Goal: Book appointment/travel/reservation

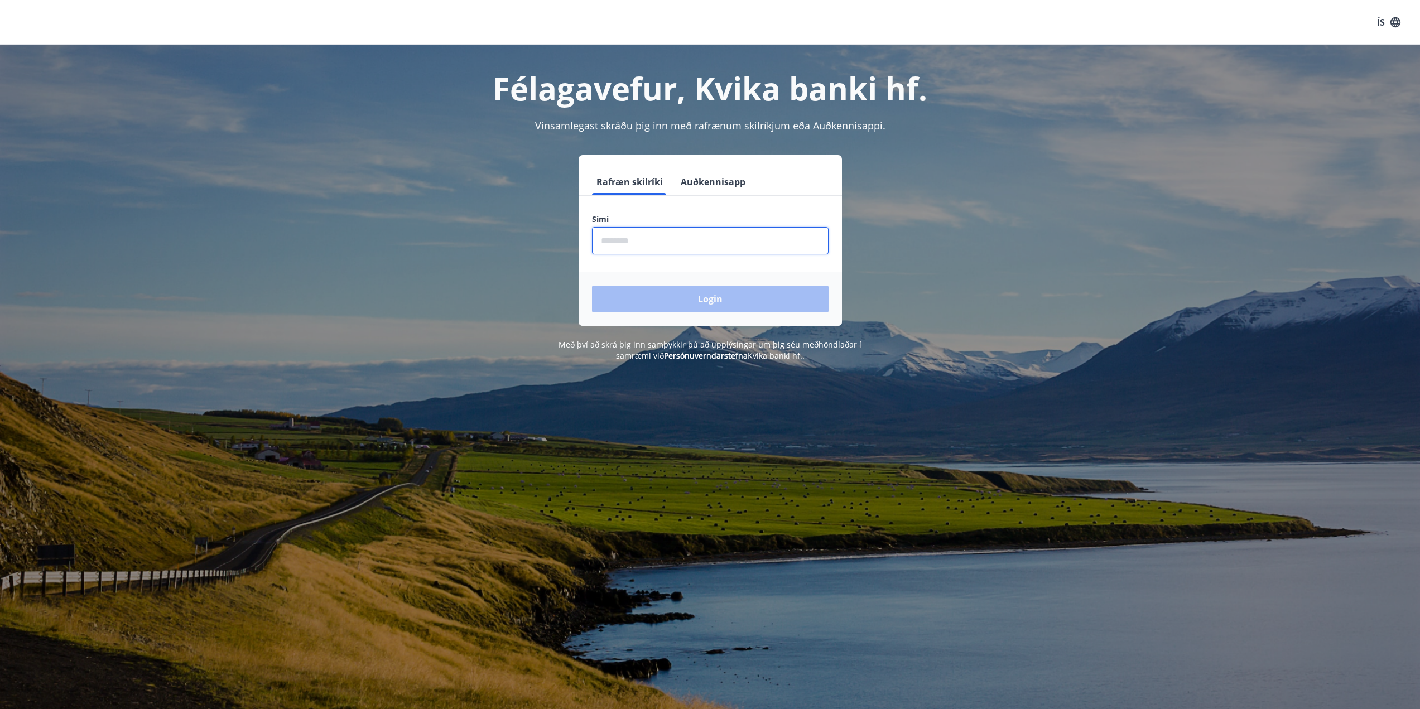
click at [675, 241] on input "phone" at bounding box center [710, 240] width 237 height 27
type input "********"
click at [592, 286] on button "Login" at bounding box center [710, 299] width 237 height 27
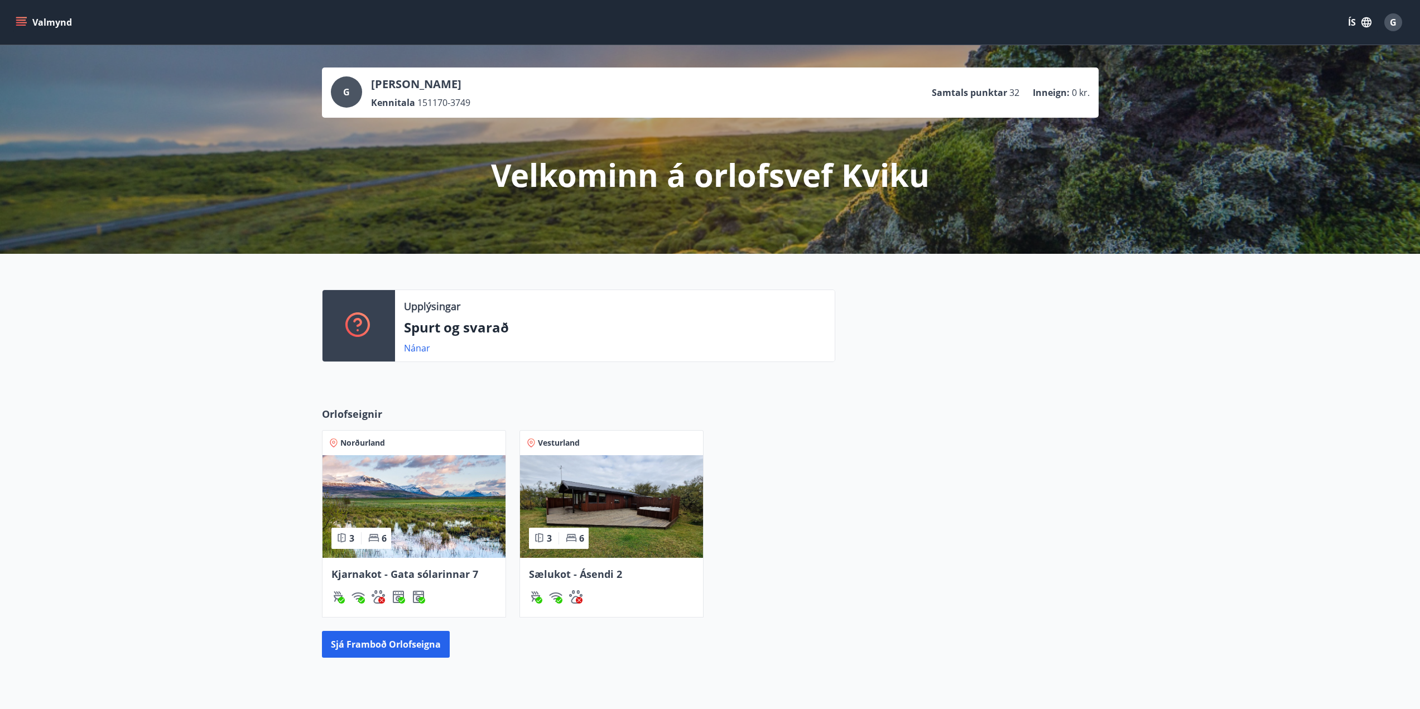
click at [615, 537] on img at bounding box center [611, 506] width 183 height 103
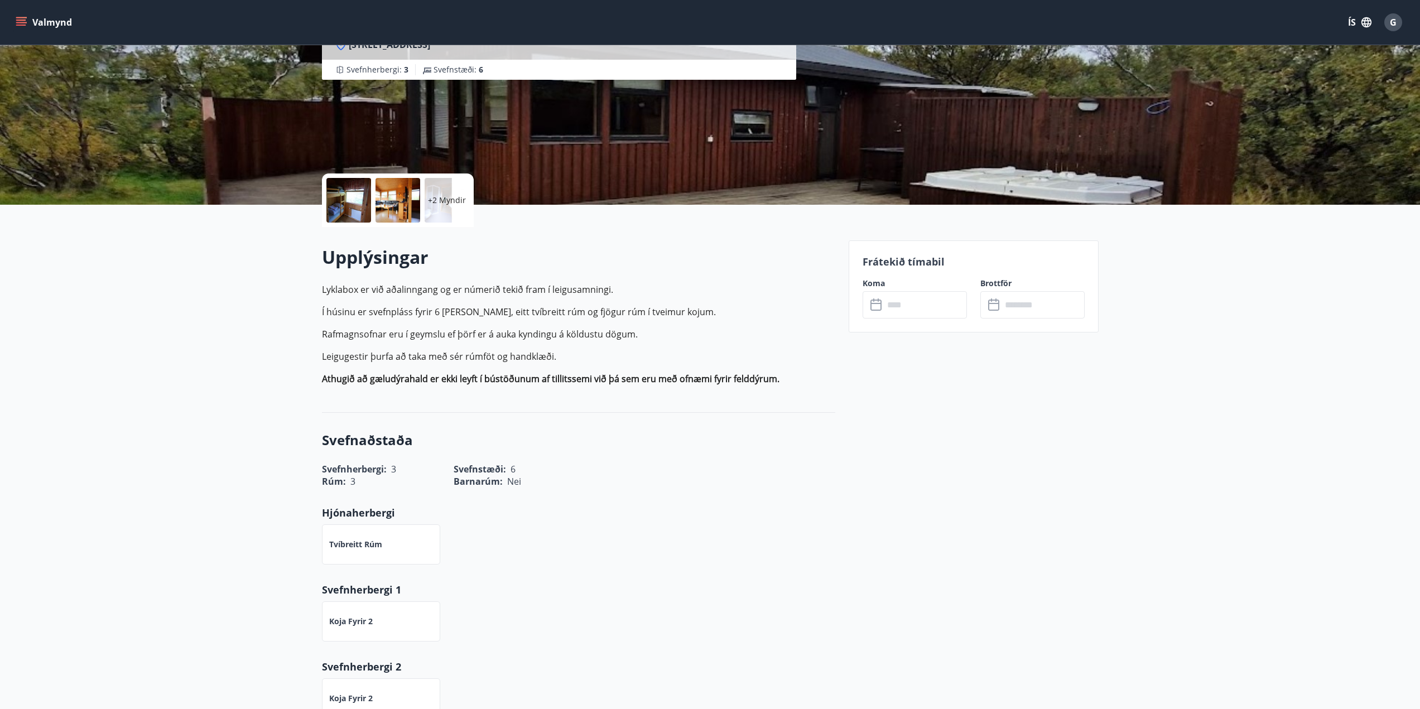
scroll to position [18, 0]
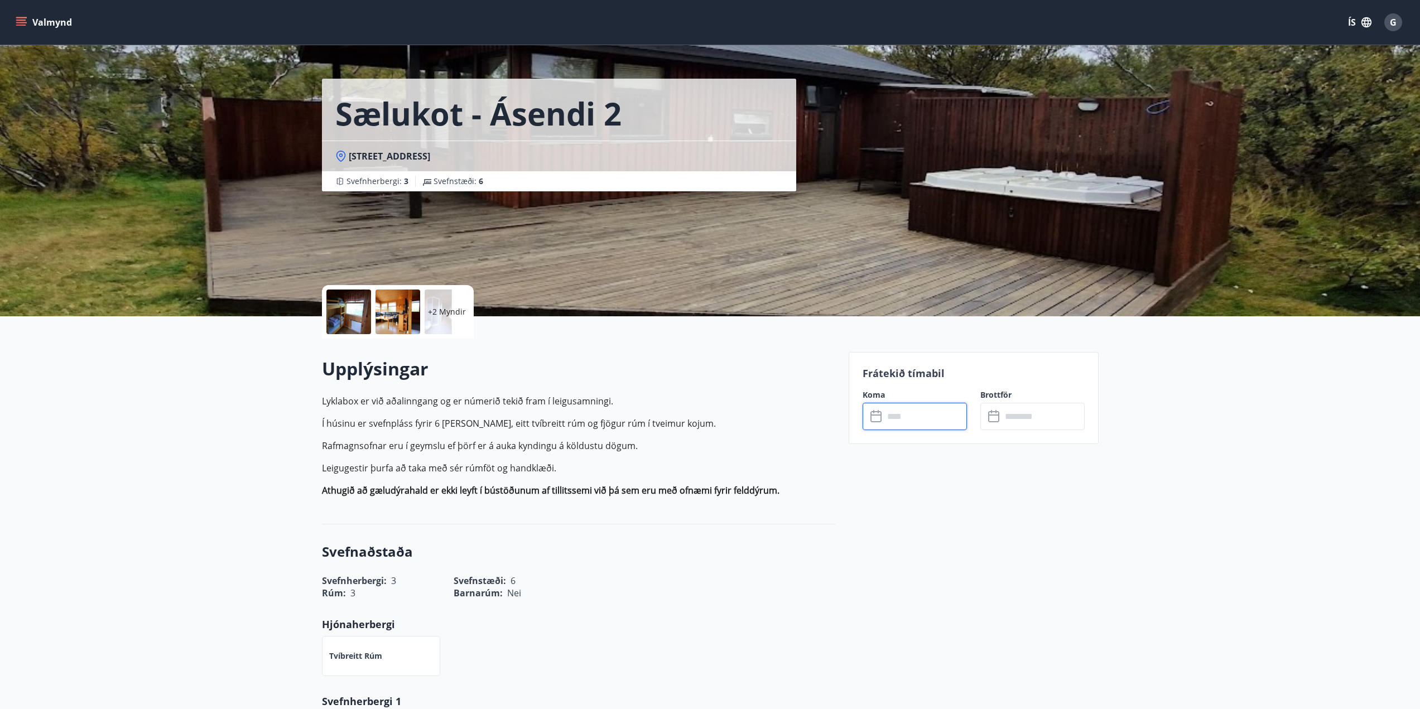
click at [927, 412] on input "text" at bounding box center [925, 416] width 83 height 27
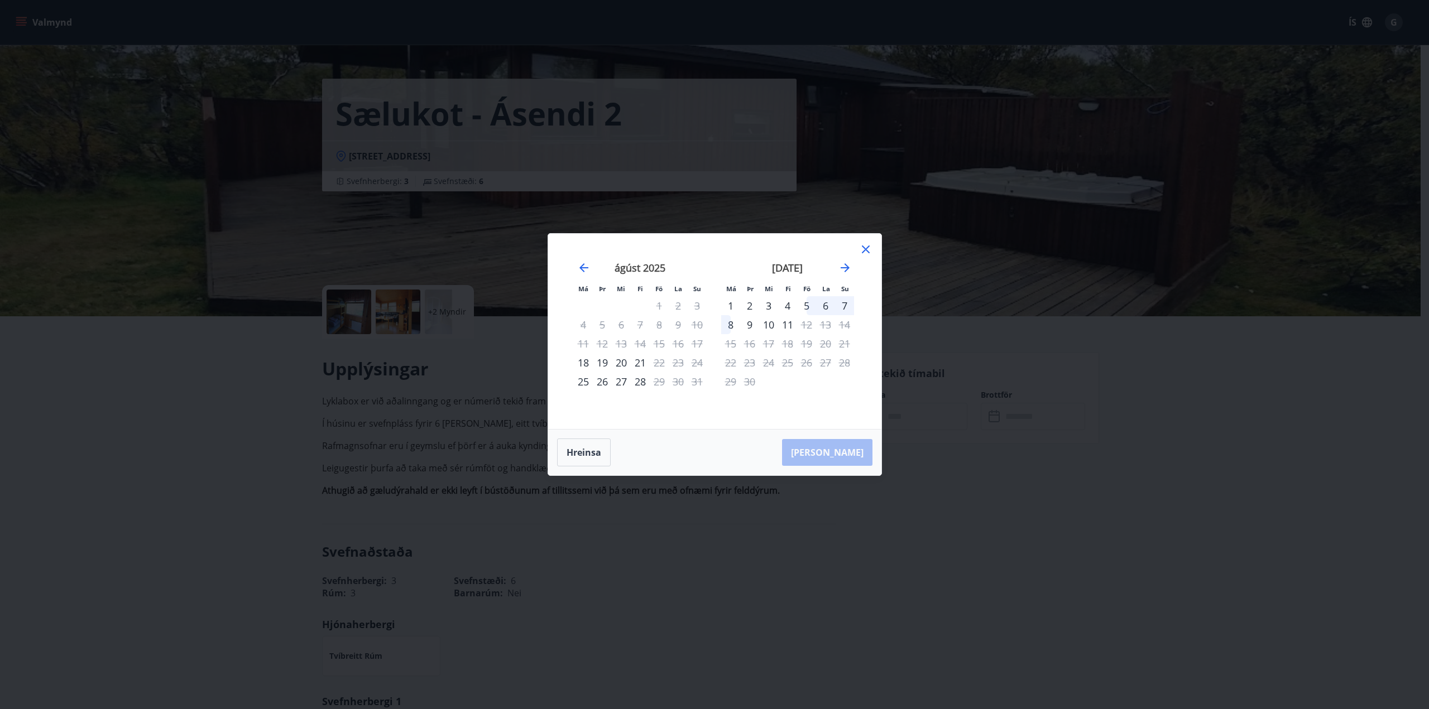
click at [807, 302] on div "5" at bounding box center [806, 305] width 19 height 19
click at [829, 305] on div "6" at bounding box center [825, 305] width 19 height 19
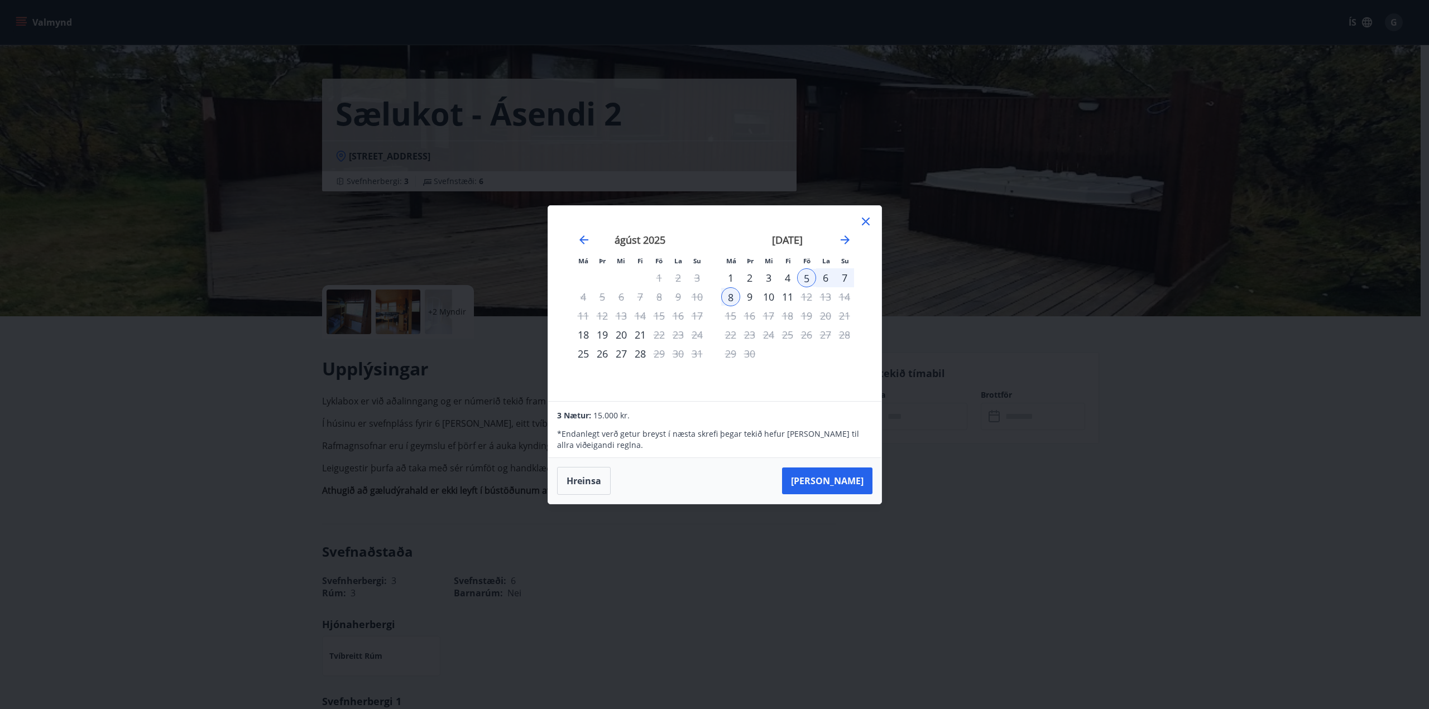
click at [733, 298] on div "8" at bounding box center [730, 296] width 19 height 19
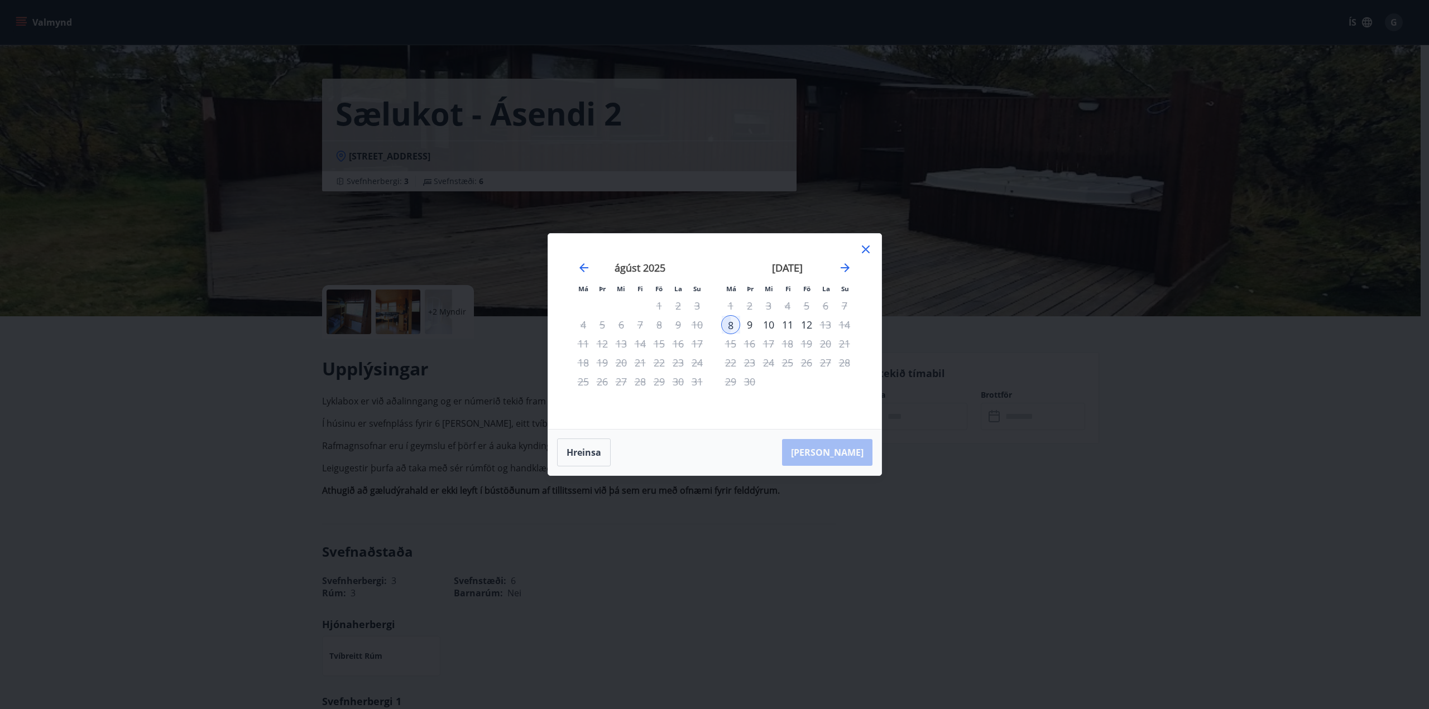
click at [638, 379] on div "28" at bounding box center [640, 381] width 19 height 19
click at [580, 266] on icon "Move backward to switch to the previous month." at bounding box center [583, 267] width 13 height 13
click at [849, 260] on div "ágúst 2025" at bounding box center [787, 271] width 133 height 49
click at [843, 267] on icon "Move forward to switch to the next month." at bounding box center [845, 267] width 9 height 9
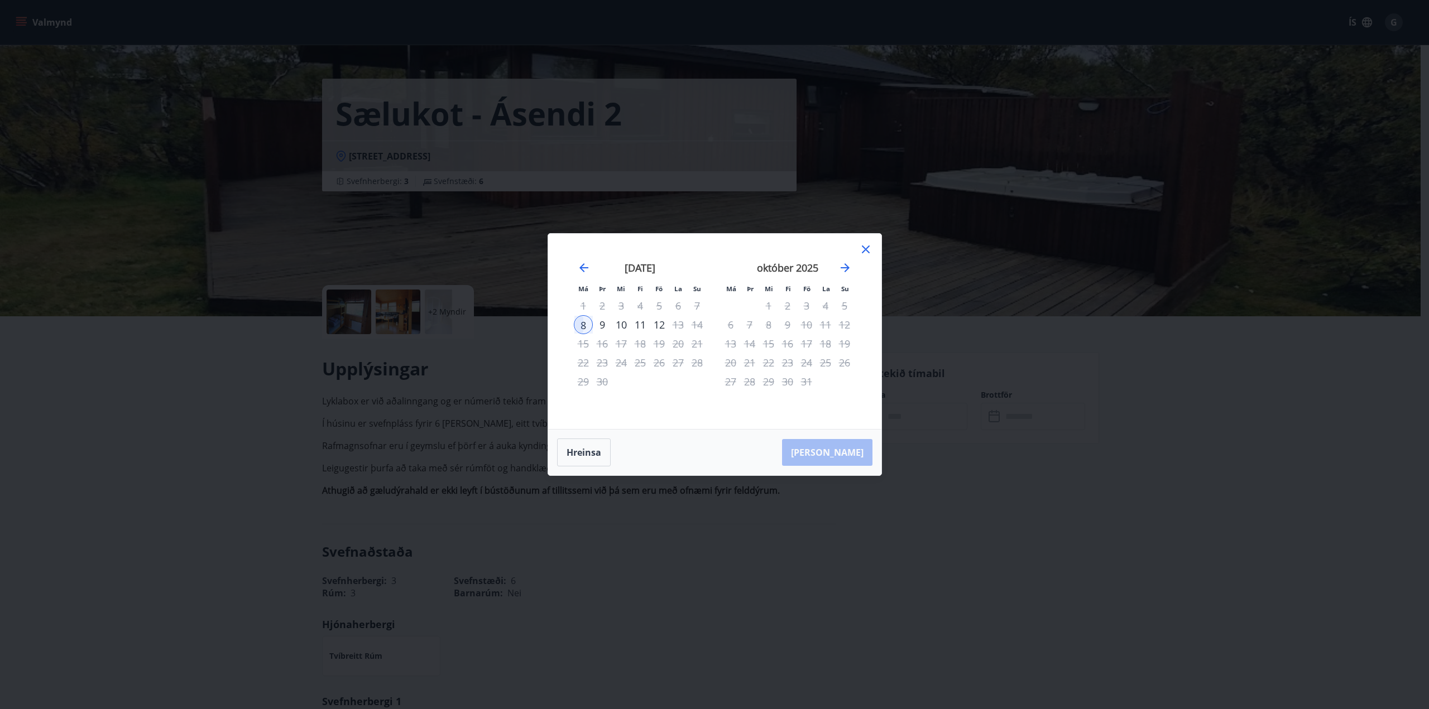
click at [603, 319] on div "9" at bounding box center [602, 324] width 19 height 19
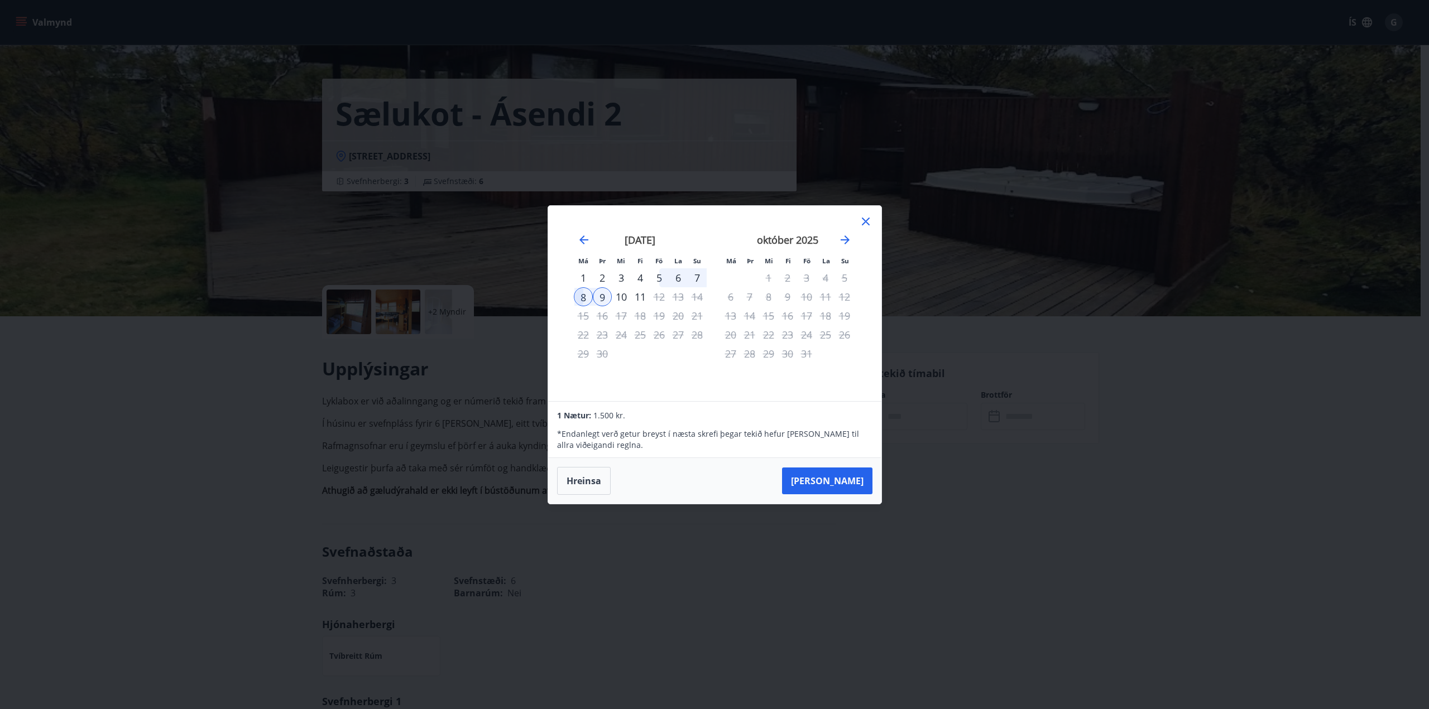
click at [661, 275] on div "5" at bounding box center [659, 277] width 19 height 19
click at [582, 293] on div "8" at bounding box center [583, 296] width 19 height 19
click at [829, 483] on button "[PERSON_NAME]" at bounding box center [827, 481] width 90 height 27
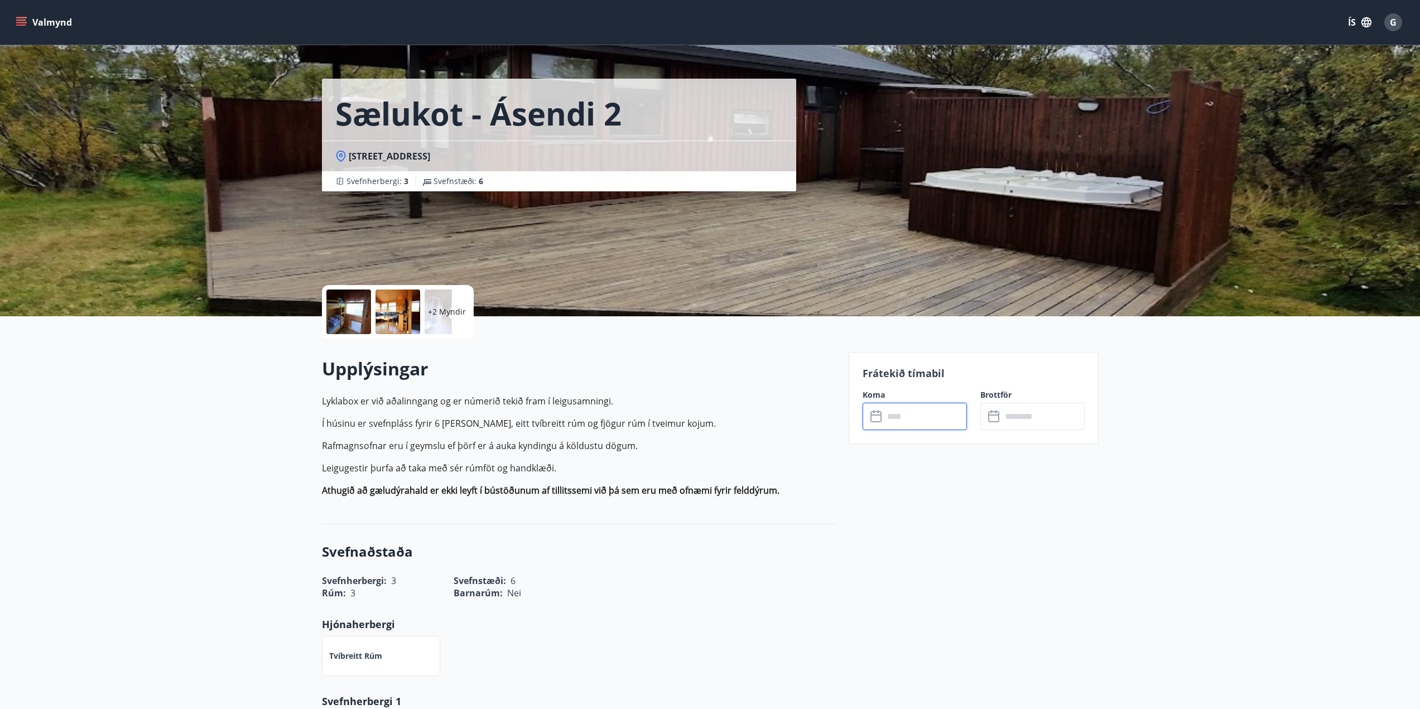
type input "******"
click at [899, 521] on button "Hætta við" at bounding box center [915, 520] width 104 height 28
click at [914, 419] on input "text" at bounding box center [925, 416] width 83 height 27
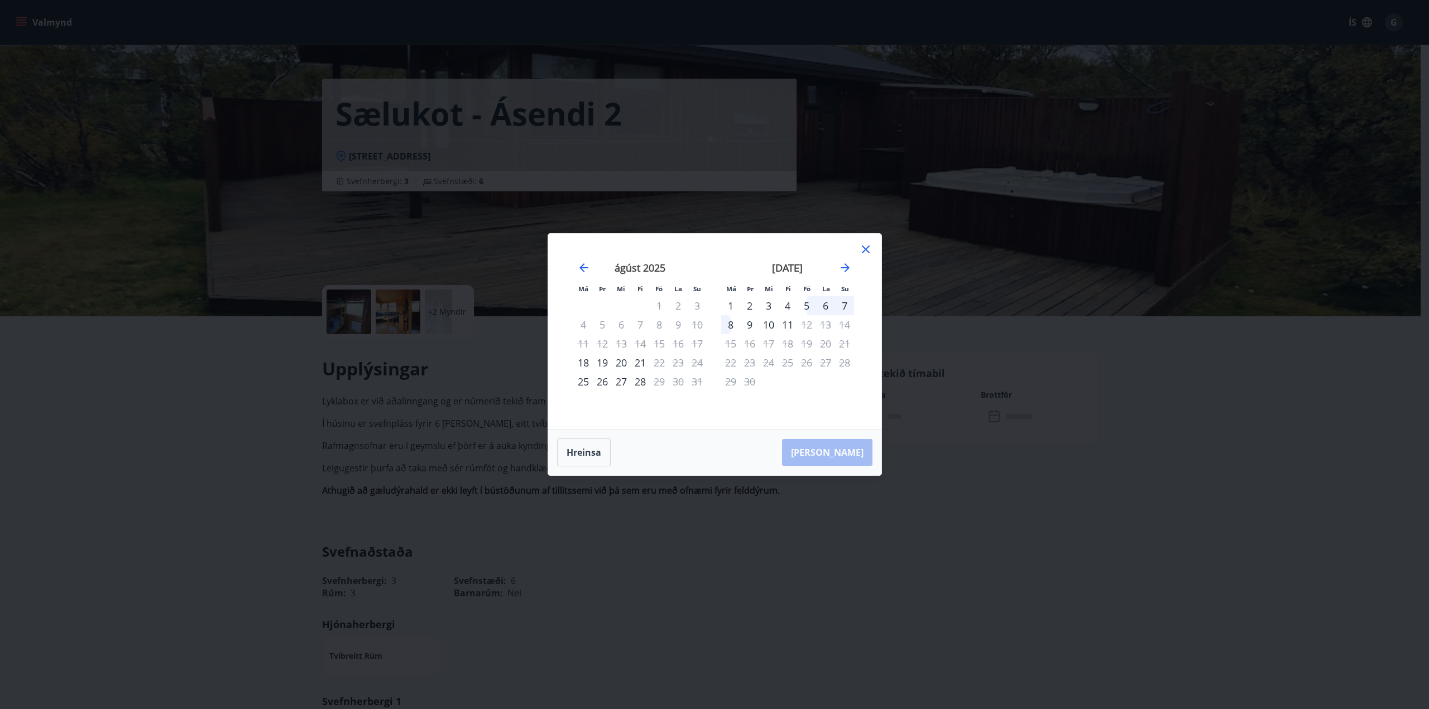
click at [837, 264] on div "[DATE]" at bounding box center [787, 271] width 133 height 49
click at [840, 265] on icon "Move forward to switch to the next month." at bounding box center [844, 267] width 13 height 13
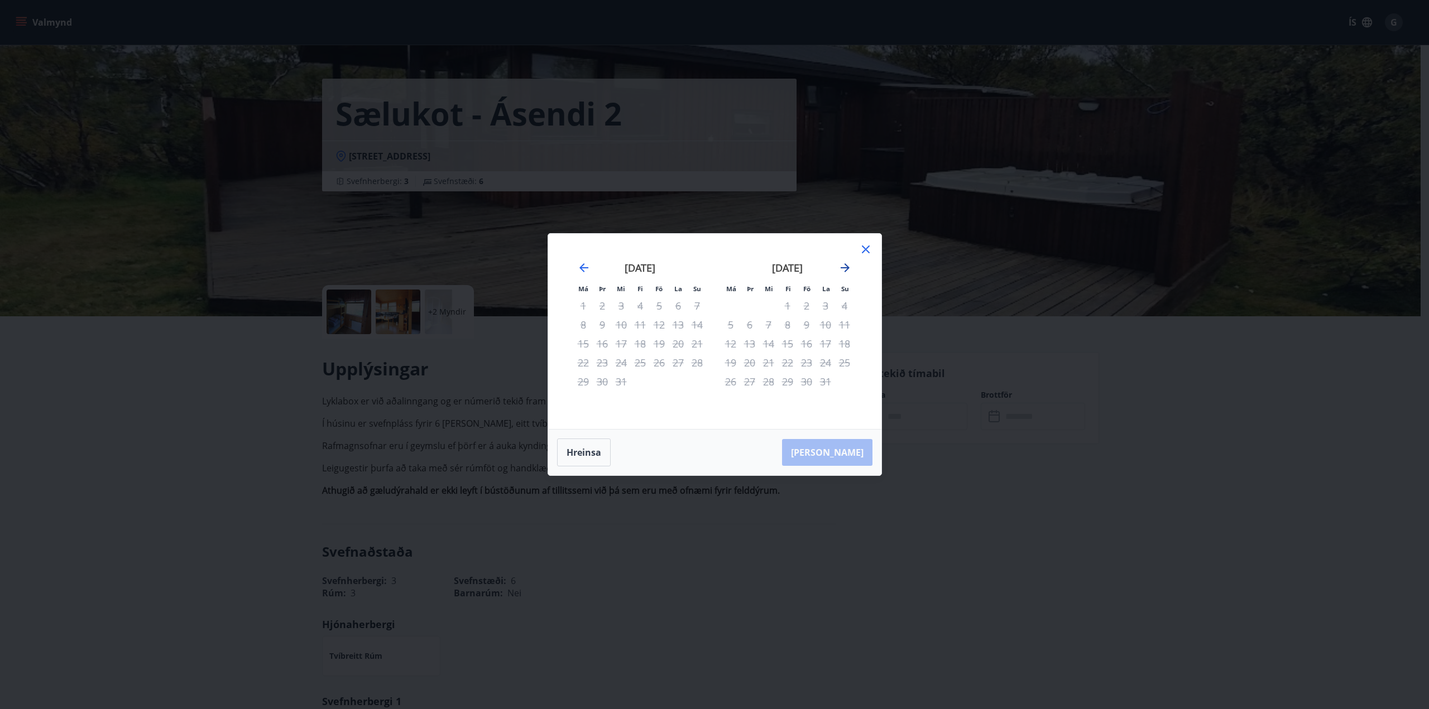
click at [840, 265] on icon "Move forward to switch to the next month." at bounding box center [844, 267] width 13 height 13
click at [863, 244] on icon at bounding box center [865, 249] width 13 height 13
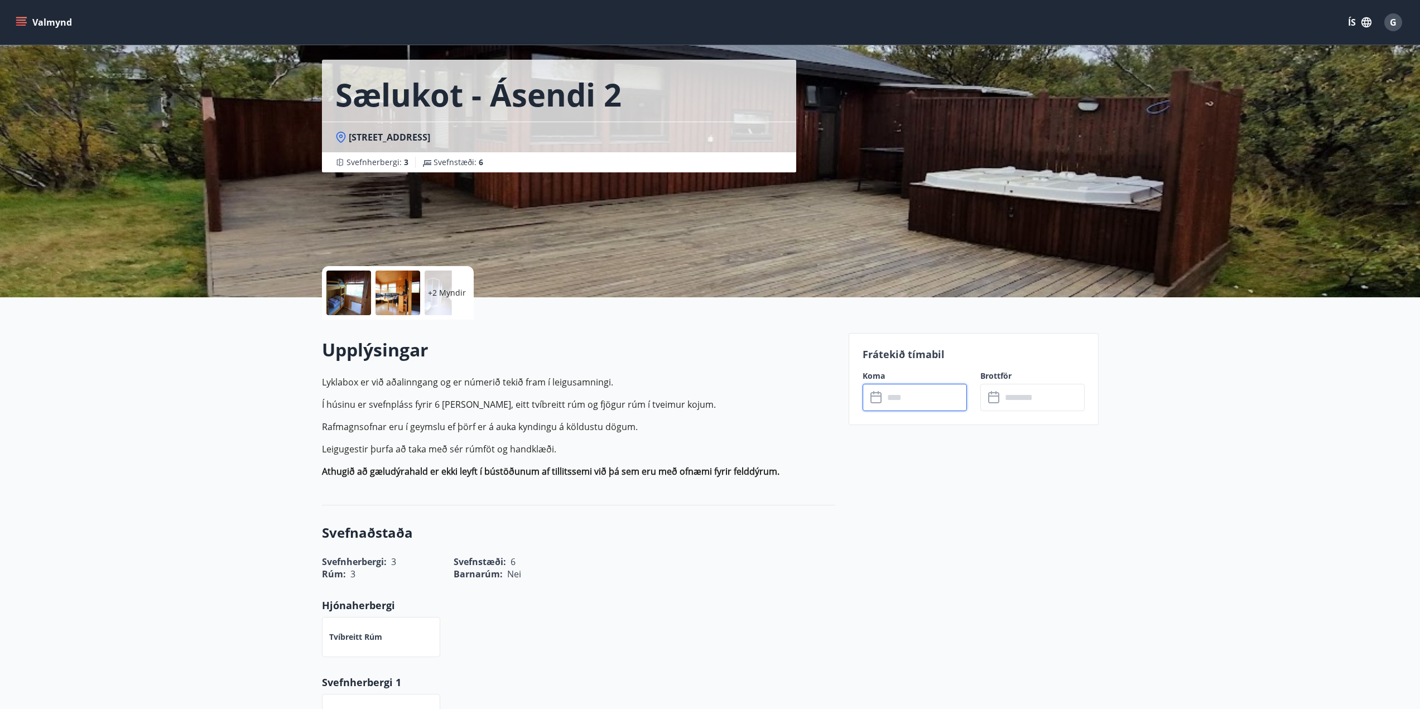
scroll to position [0, 0]
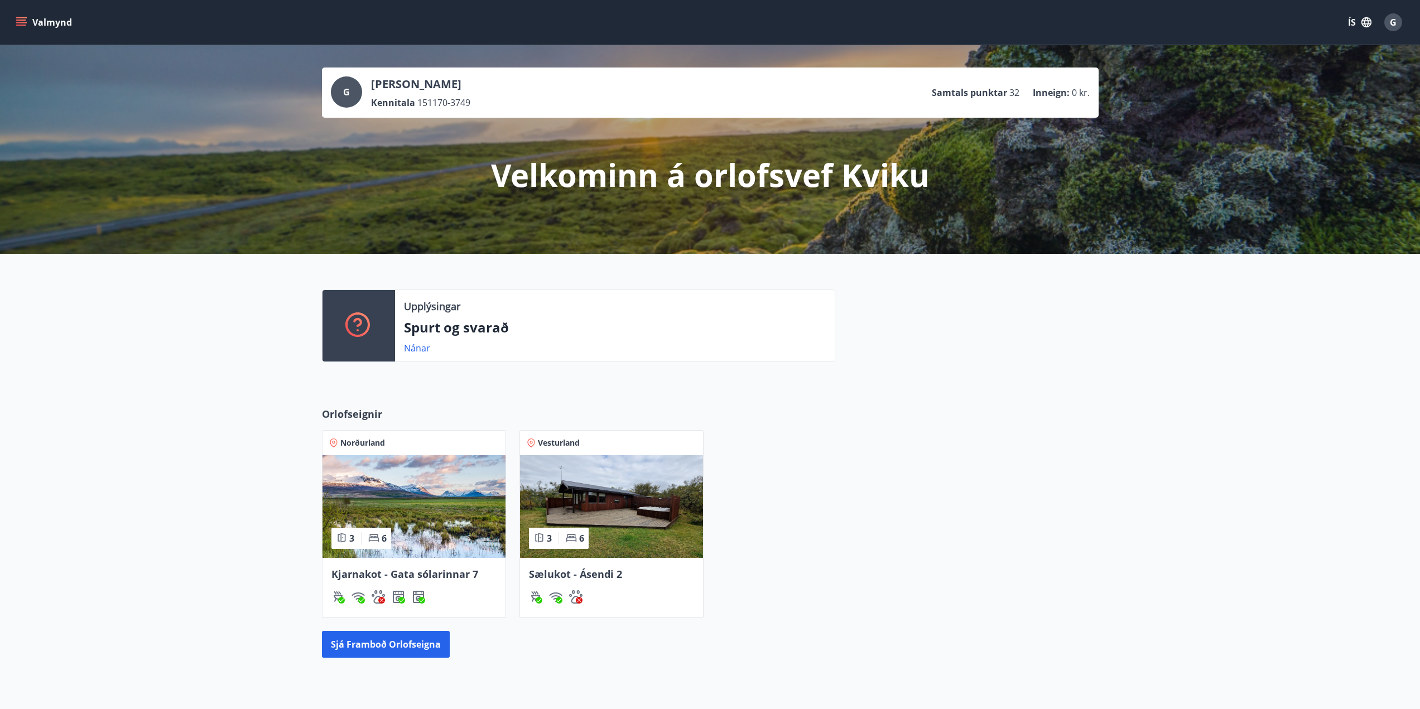
click at [393, 573] on span "Kjarnakot - Gata sólarinnar 7" at bounding box center [405, 574] width 147 height 13
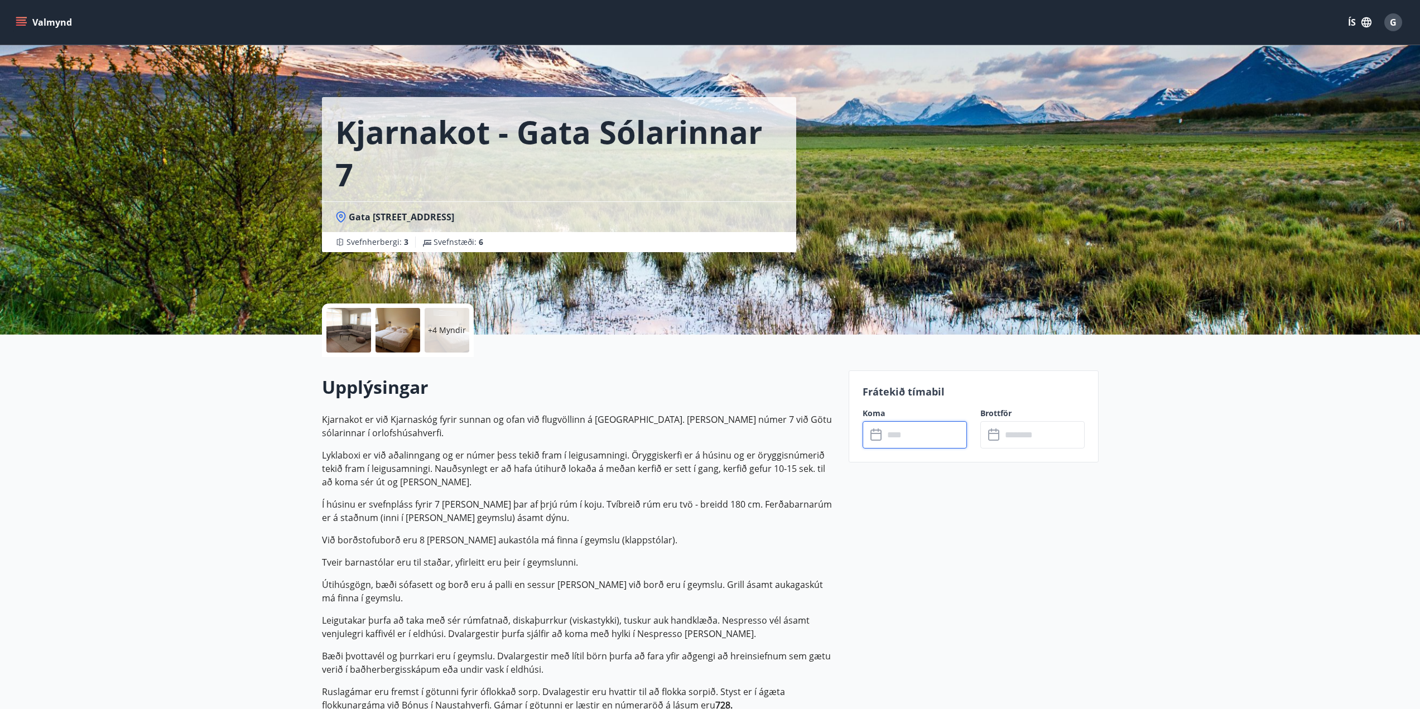
click at [915, 440] on input "text" at bounding box center [925, 434] width 83 height 27
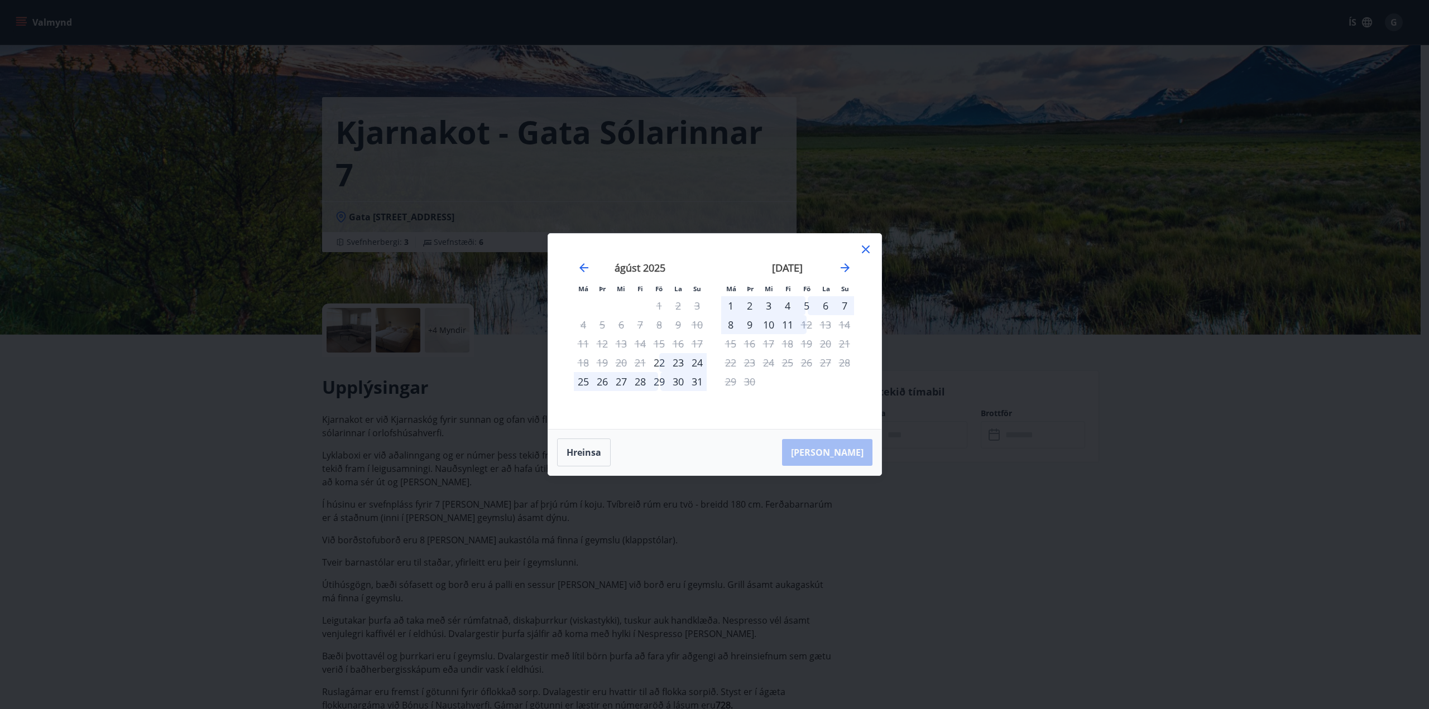
click at [659, 385] on div "29" at bounding box center [659, 381] width 19 height 19
click at [694, 383] on div "31" at bounding box center [697, 381] width 19 height 19
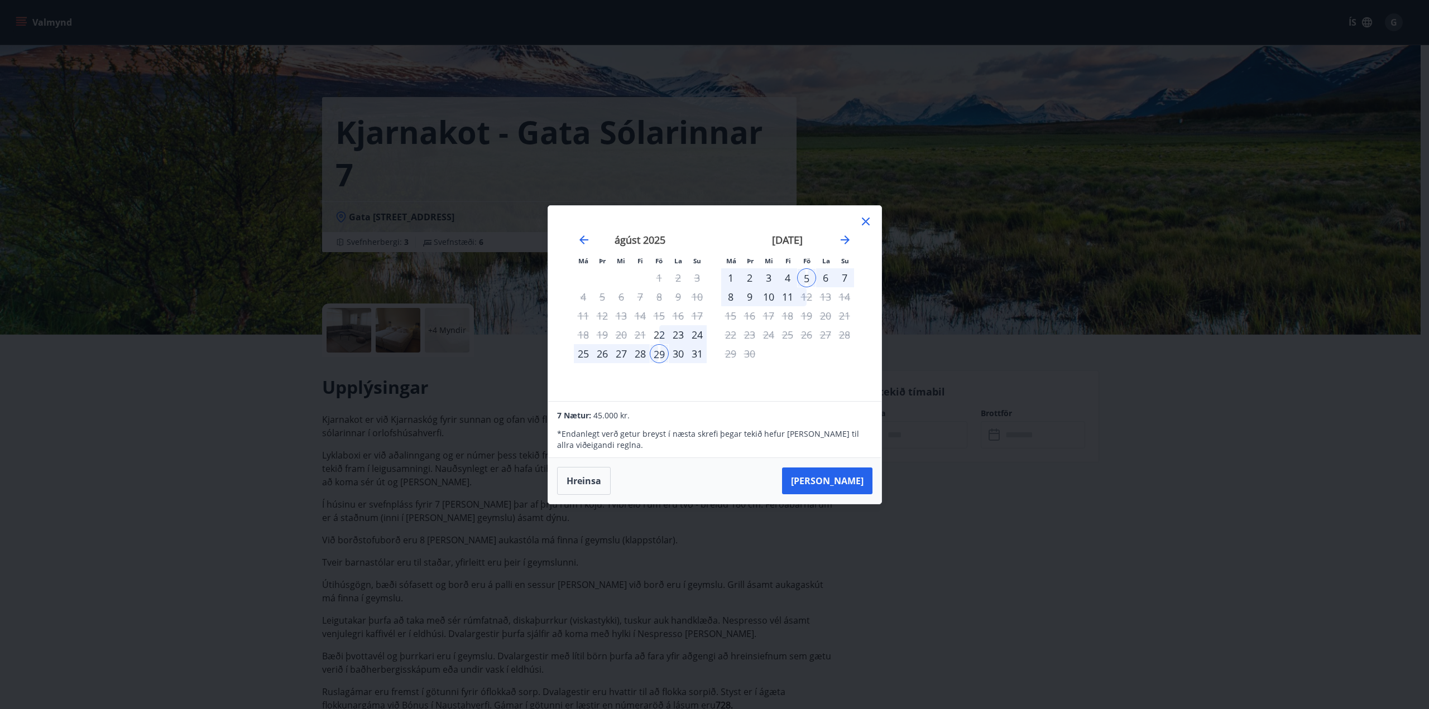
click at [695, 353] on div "31" at bounding box center [697, 353] width 19 height 19
click at [724, 271] on div "1" at bounding box center [730, 277] width 19 height 19
click at [728, 272] on div "1" at bounding box center [730, 277] width 19 height 19
click at [667, 353] on div "29" at bounding box center [659, 353] width 19 height 19
click at [868, 218] on icon at bounding box center [866, 222] width 8 height 8
